Goal: Task Accomplishment & Management: Complete application form

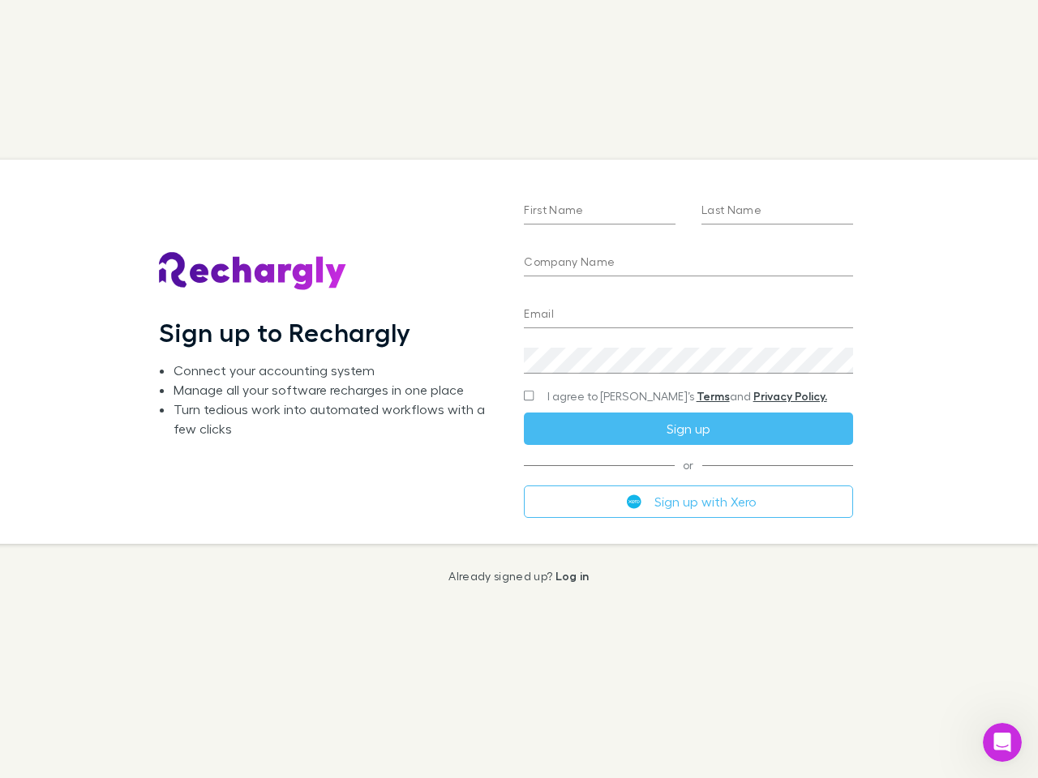
click at [519, 389] on div "First Name Last Name Company Name Email Create a password I agree to Rechargly’…" at bounding box center [688, 352] width 354 height 384
click at [599, 212] on input "First Name" at bounding box center [600, 212] width 152 height 26
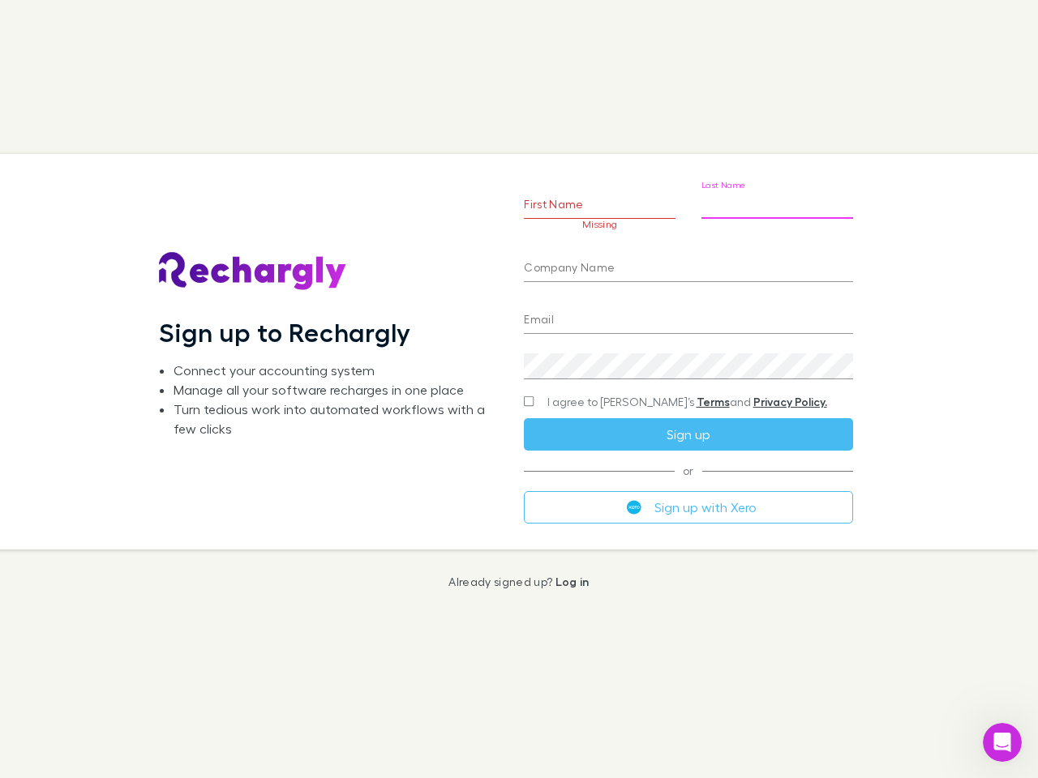
click at [777, 212] on input "Last Name" at bounding box center [777, 206] width 152 height 26
click at [688, 264] on input "Company Name" at bounding box center [688, 269] width 328 height 26
click at [688, 315] on input "Email" at bounding box center [688, 321] width 328 height 26
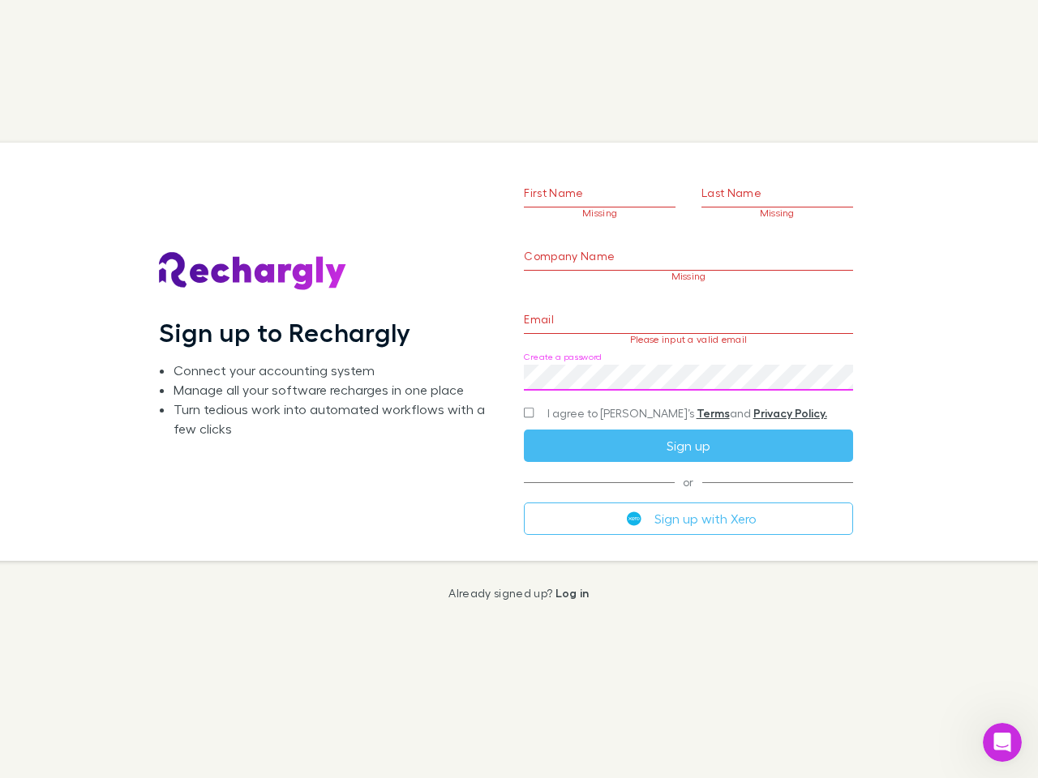
click at [688, 361] on div "Create a password" at bounding box center [688, 371] width 328 height 39
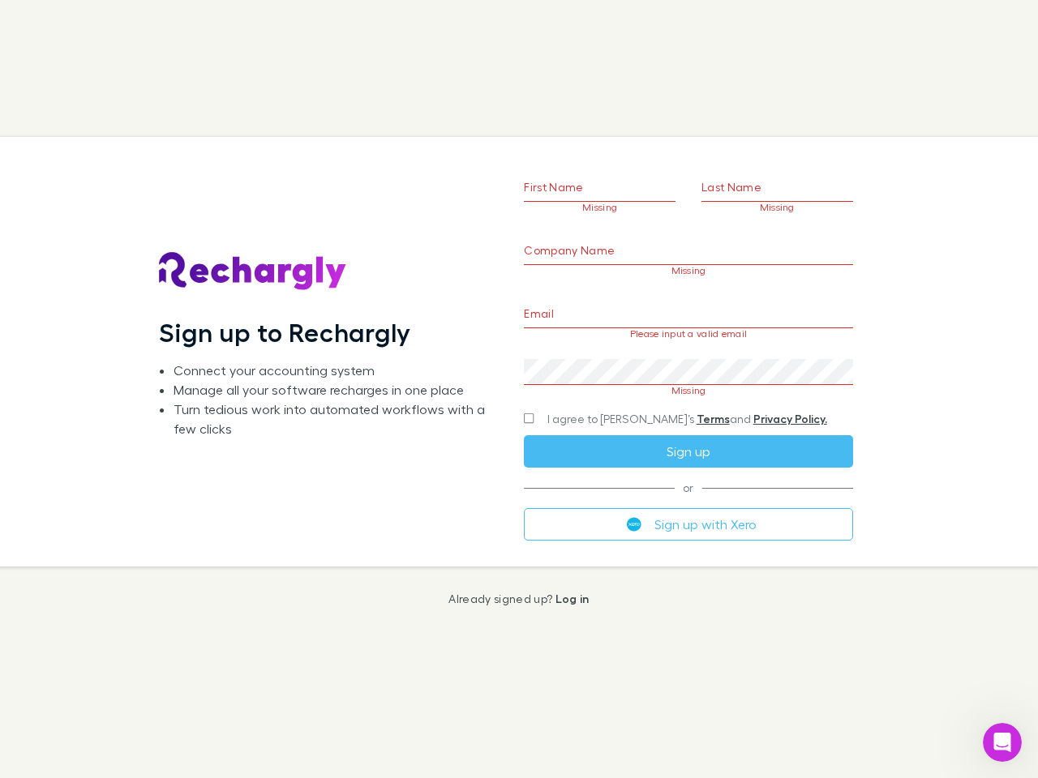
click at [656, 396] on form "First Name Missing Last Name Missing Company Name Missing Email Please input a …" at bounding box center [688, 332] width 328 height 416
click at [688, 429] on div "I agree to [PERSON_NAME]’s Terms and Privacy Policy." at bounding box center [688, 418] width 328 height 19
click at [688, 502] on form "First Name Missing Last Name Missing Company Name Missing Email Please input a …" at bounding box center [688, 332] width 328 height 416
click at [1002, 743] on icon "Open Intercom Messenger" at bounding box center [1002, 743] width 27 height 27
